Goal: Task Accomplishment & Management: Manage account settings

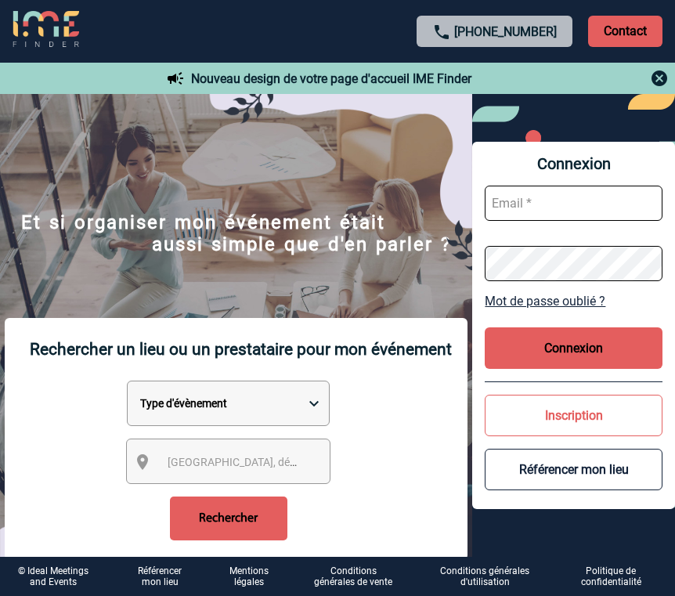
type input "[EMAIL_ADDRESS][DOMAIN_NAME]"
click at [566, 317] on div "Connexion [EMAIL_ADDRESS][DOMAIN_NAME] Mot de passe oublié ? Connexion Inscript…" at bounding box center [573, 325] width 203 height 367
click at [566, 331] on button "Connexion" at bounding box center [574, 348] width 178 height 42
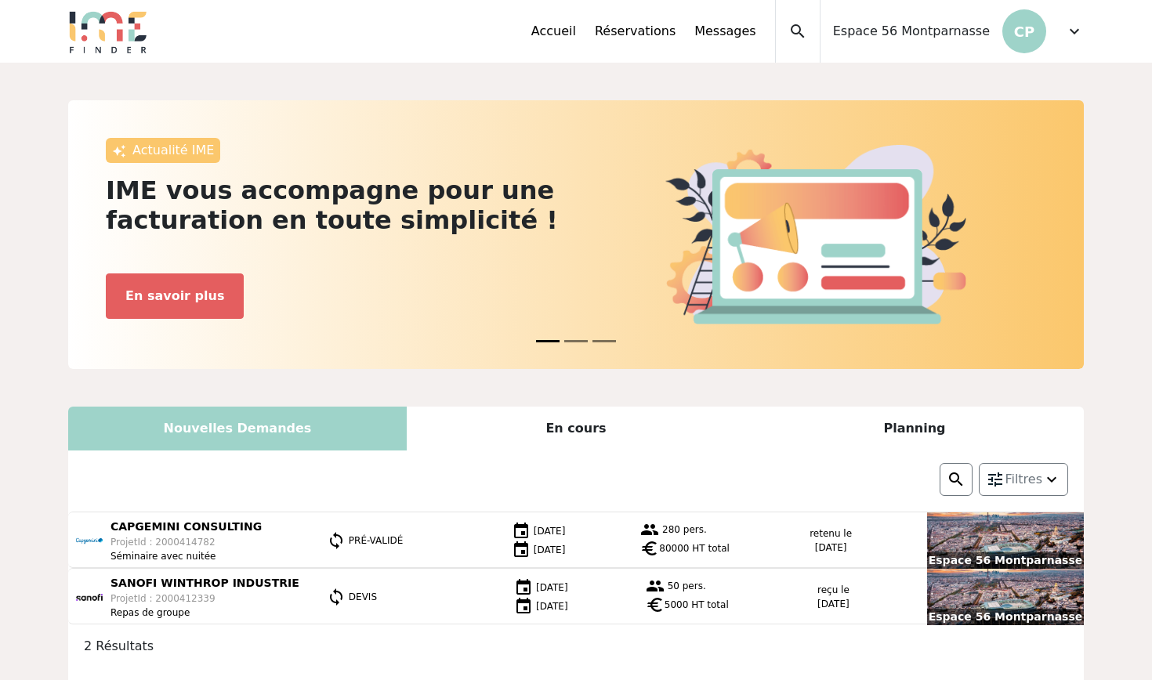
click at [675, 41] on div "Espace 56 Montparnasse CP" at bounding box center [933, 31] width 226 height 63
drag, startPoint x: 904, startPoint y: 34, endPoint x: 968, endPoint y: 34, distance: 63.5
click at [675, 34] on span "Espace 56 Montparnasse" at bounding box center [911, 31] width 157 height 19
click at [675, 31] on div "Accueil Réservations Messages Accès autres comptes Mes données personnelles Don…" at bounding box center [807, 31] width 552 height 63
click at [675, 38] on span "Espace 56 Montparnasse" at bounding box center [911, 31] width 157 height 19
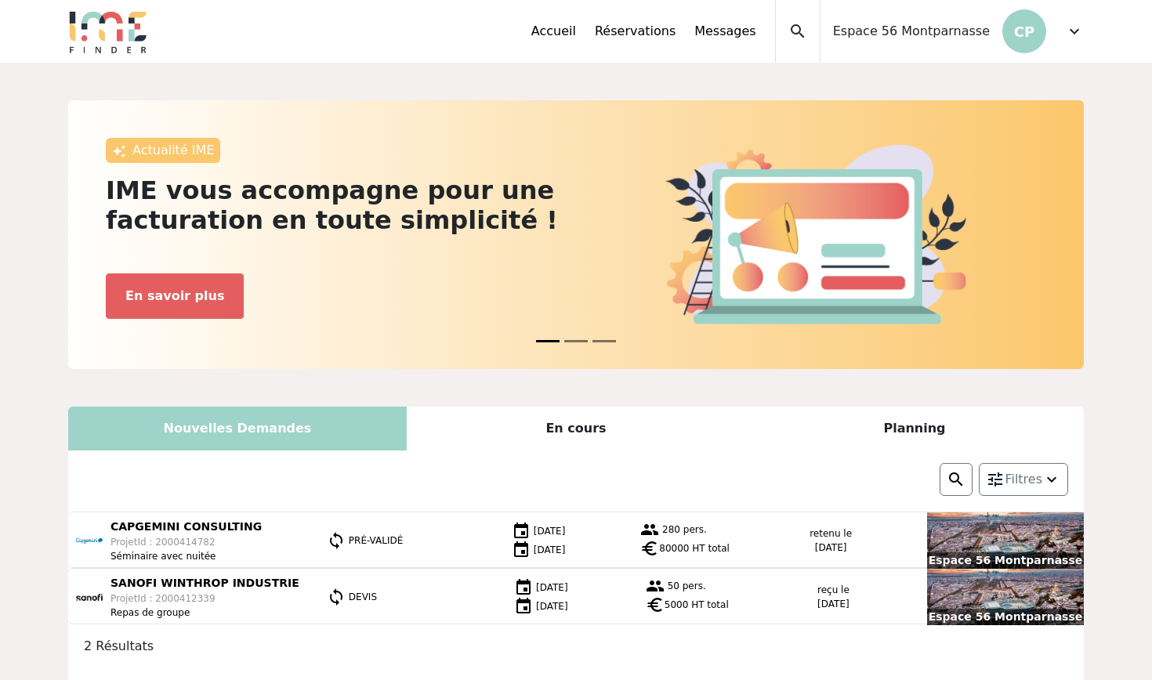
click at [675, 61] on div "Accueil Réservations Messages Accès autres comptes Mes données personnelles Don…" at bounding box center [653, 31] width 244 height 63
click at [573, 34] on link "Accueil" at bounding box center [553, 31] width 45 height 19
click at [888, 31] on span "Espace 56 Montparnasse" at bounding box center [911, 31] width 157 height 19
click at [1022, 34] on p "CP" at bounding box center [1024, 31] width 44 height 44
click at [1076, 33] on span "expand_more" at bounding box center [1074, 31] width 19 height 19
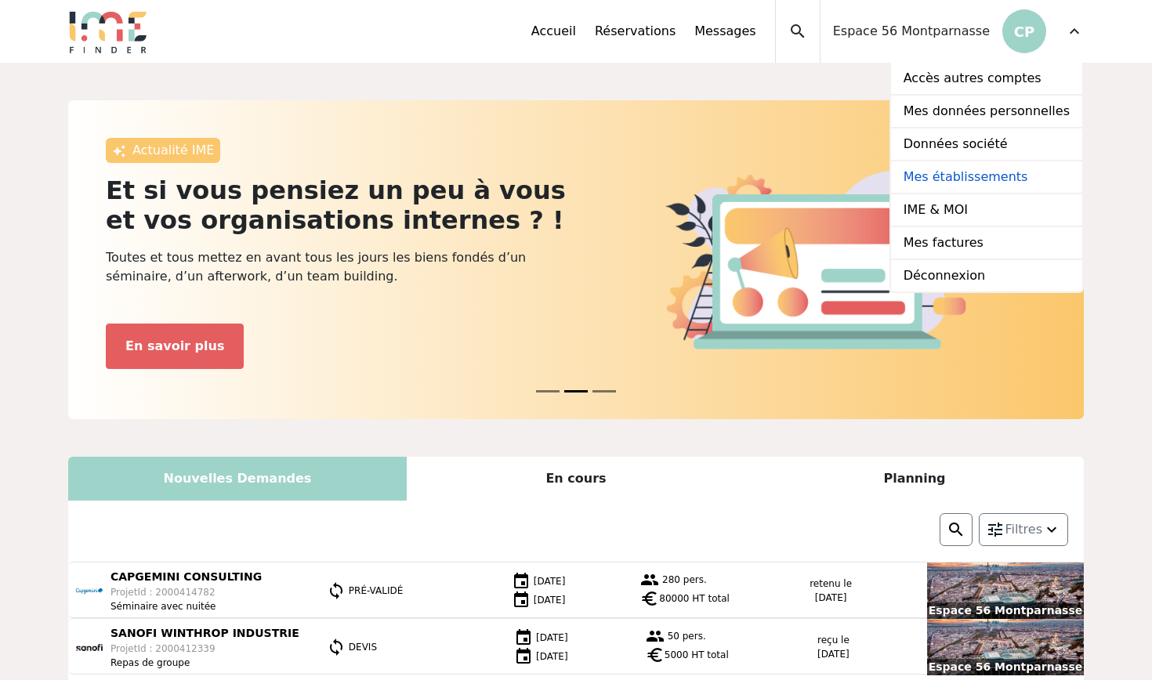
click at [966, 171] on link "Mes établissements" at bounding box center [986, 177] width 191 height 33
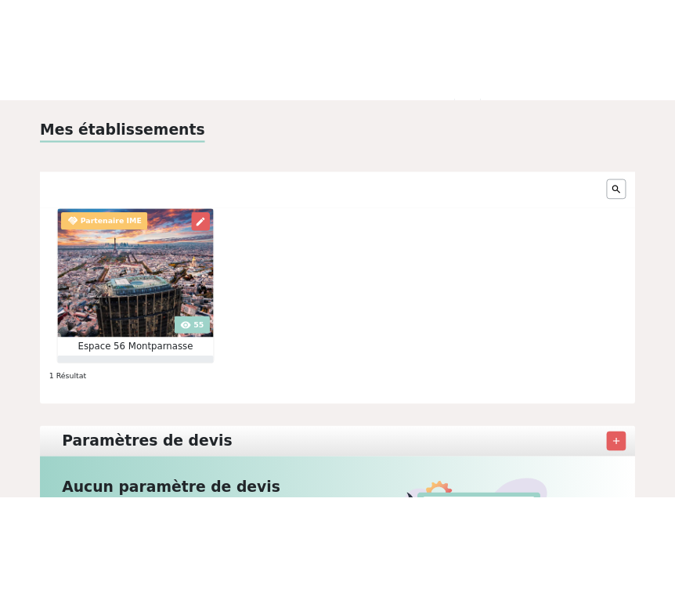
scroll to position [60, 0]
